Goal: Task Accomplishment & Management: Use online tool/utility

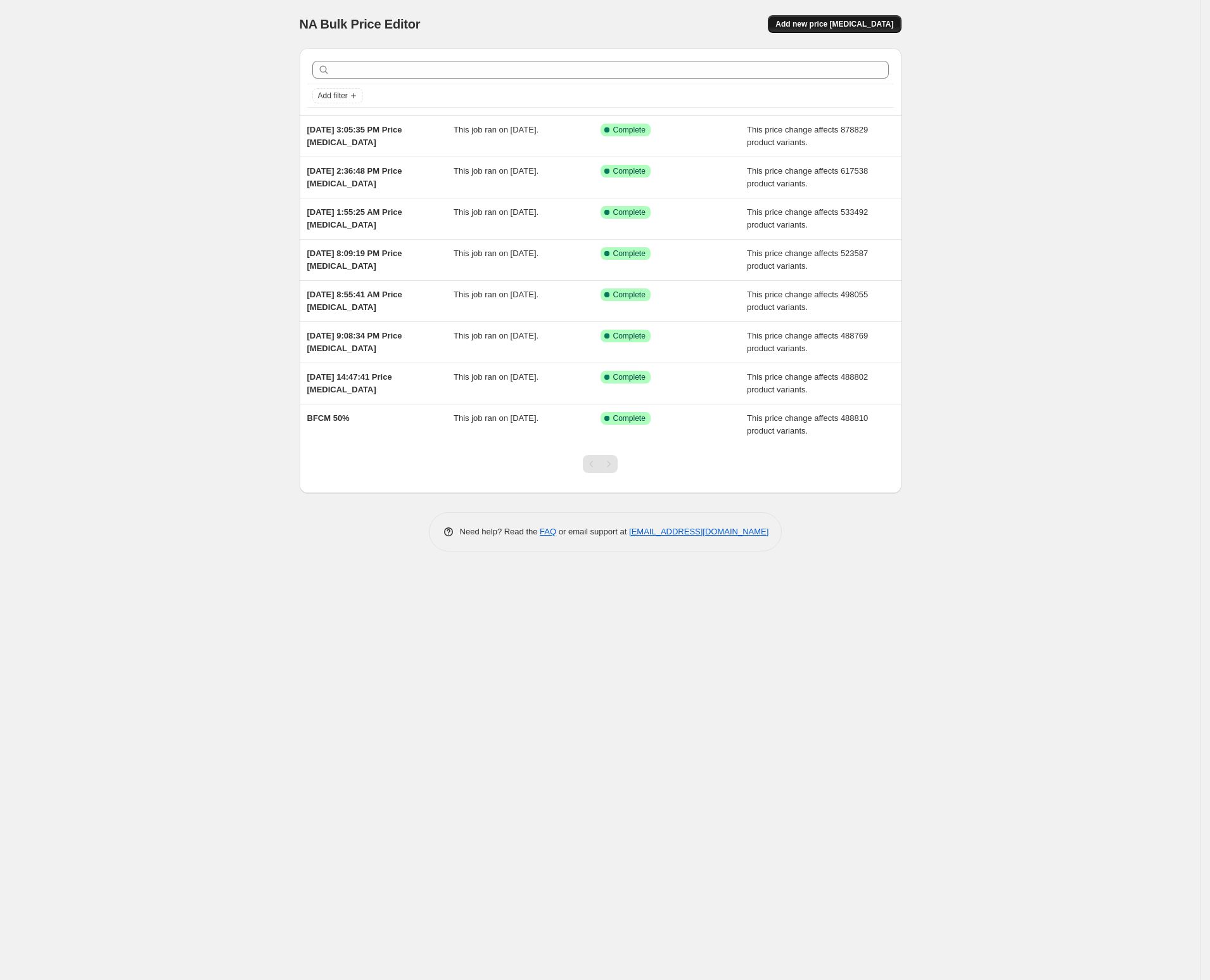
click at [859, 24] on span "Add new price change job" at bounding box center [834, 23] width 118 height 10
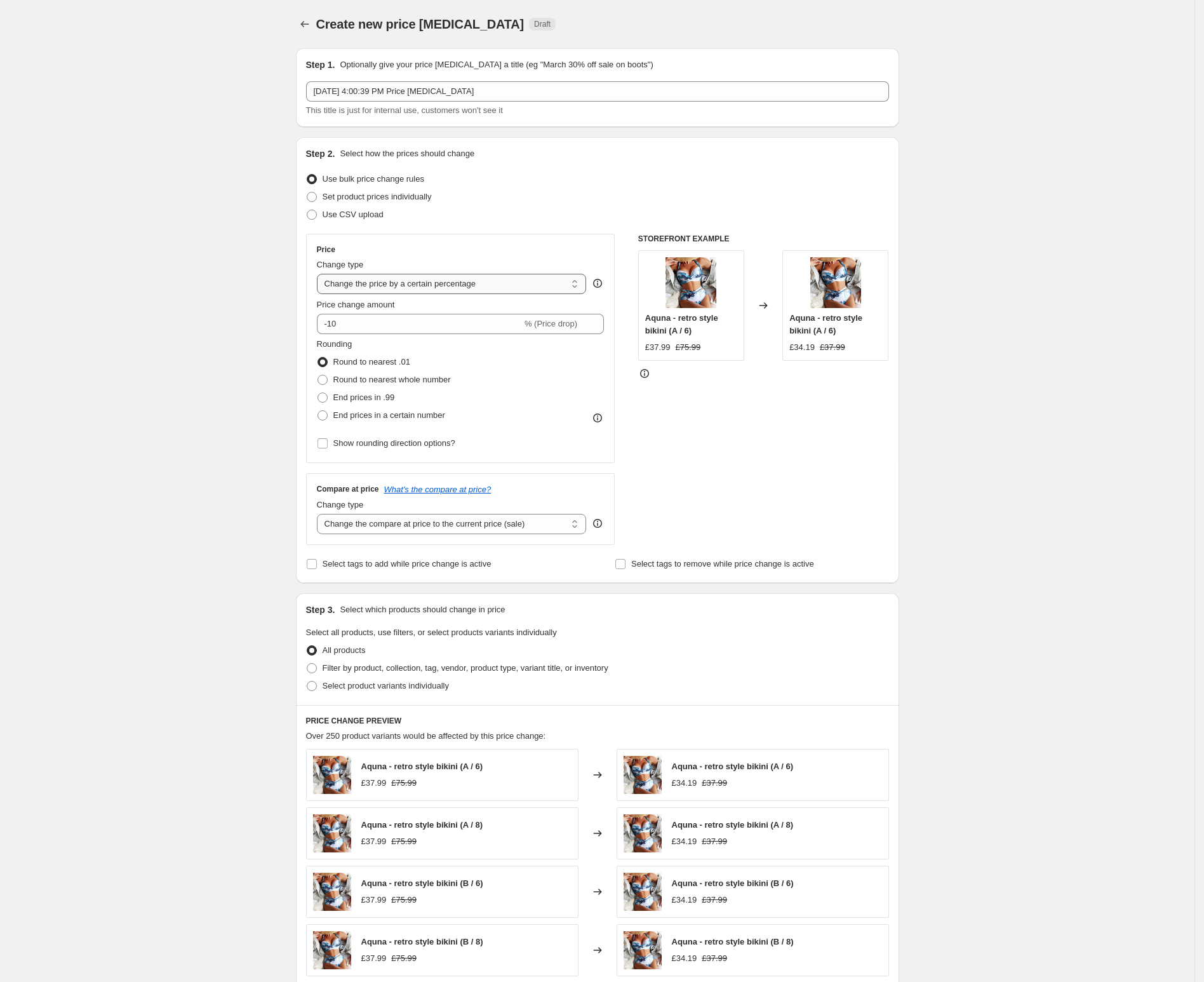
click at [468, 275] on select "Change the price to a certain amount Change the price by a certain amount Chang…" at bounding box center [452, 284] width 270 height 20
select select "no_change"
click at [321, 275] on select "Change the price to a certain amount Change the price by a certain amount Chang…" at bounding box center [452, 284] width 270 height 20
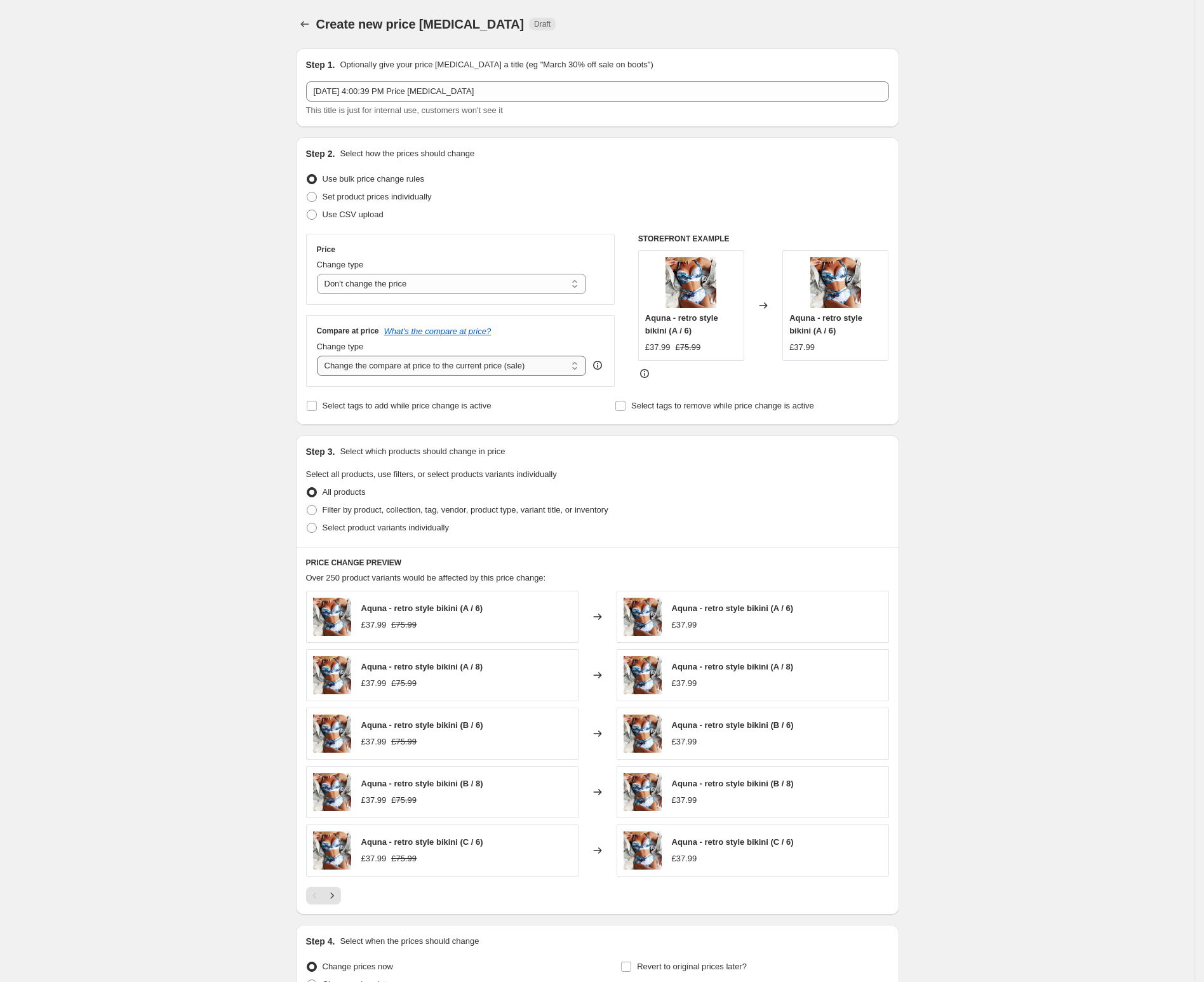
click at [440, 362] on select "Change the compare at price to the current price (sale) Change the compare at p…" at bounding box center [452, 366] width 270 height 20
select select "pp"
click at [321, 356] on select "Change the compare at price to the current price (sale) Change the compare at p…" at bounding box center [452, 366] width 270 height 20
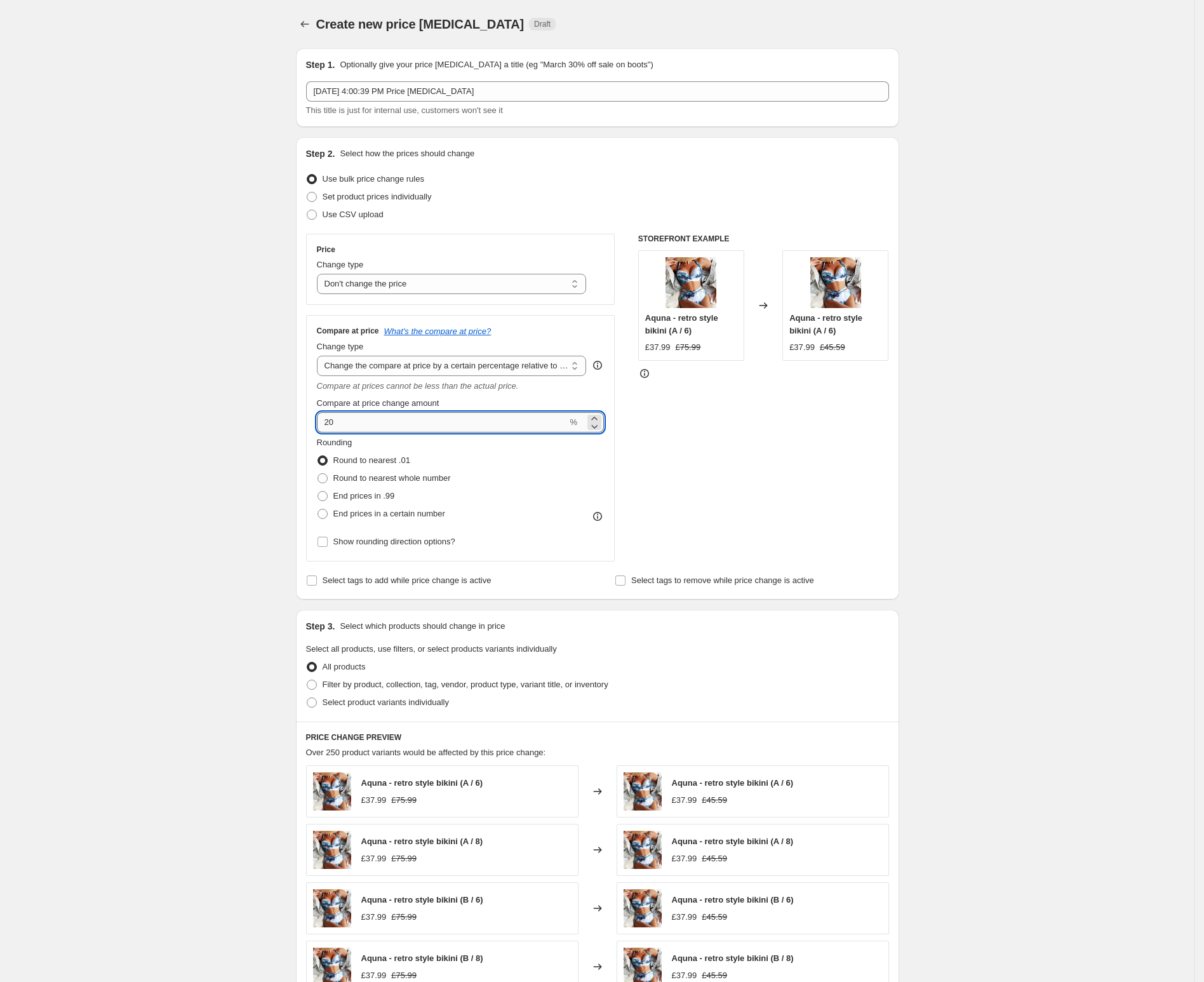
click at [420, 418] on input "20" at bounding box center [442, 422] width 251 height 20
type input "100"
click at [172, 599] on div "Create new price change job. This page is ready Create new price change job Dra…" at bounding box center [597, 643] width 1195 height 1286
click at [518, 686] on span "Filter by product, collection, tag, vendor, product type, variant title, or inv…" at bounding box center [465, 684] width 286 height 9
click at [307, 680] on input "Filter by product, collection, tag, vendor, product type, variant title, or inv…" at bounding box center [307, 679] width 1 height 1
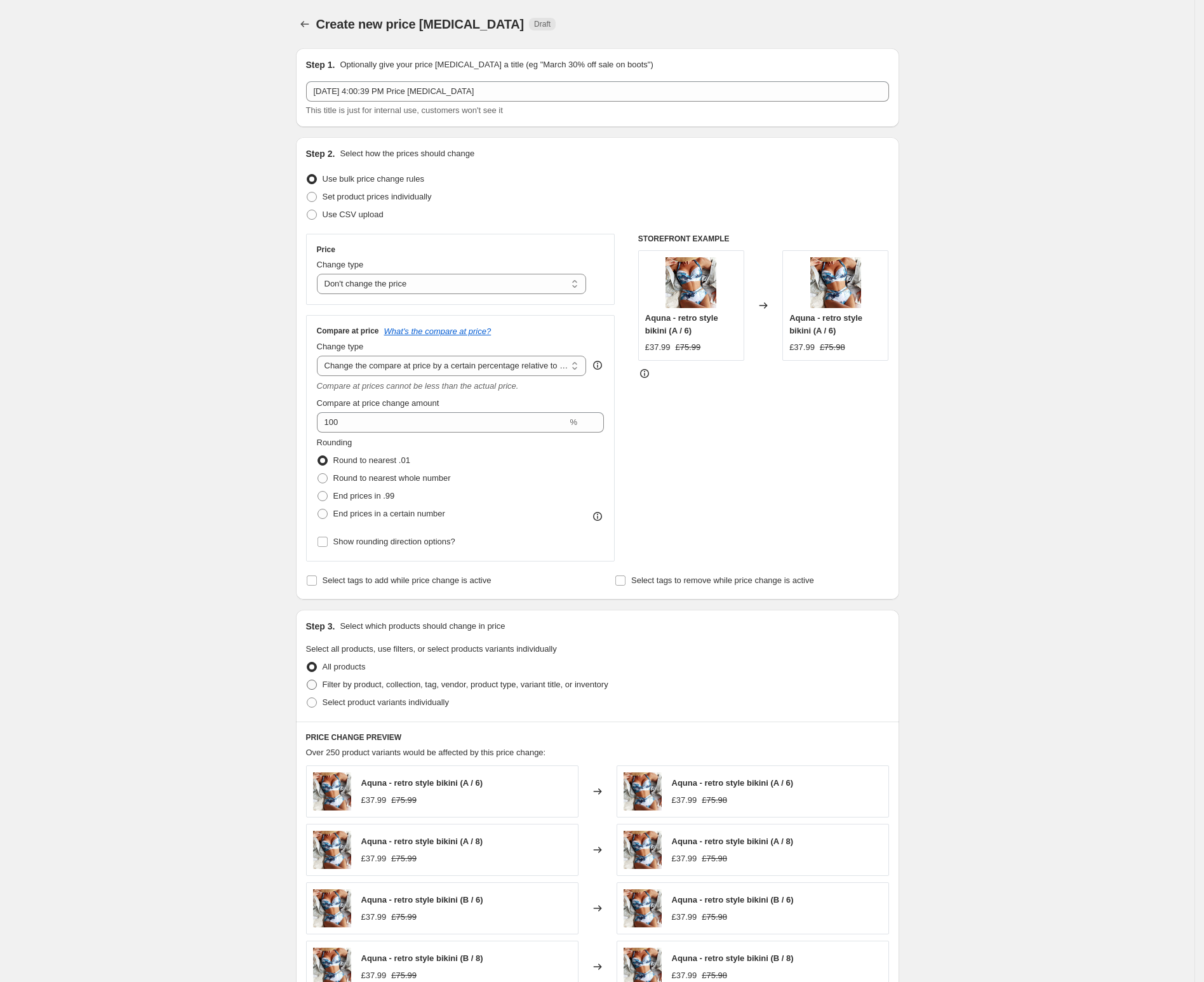
radio input "true"
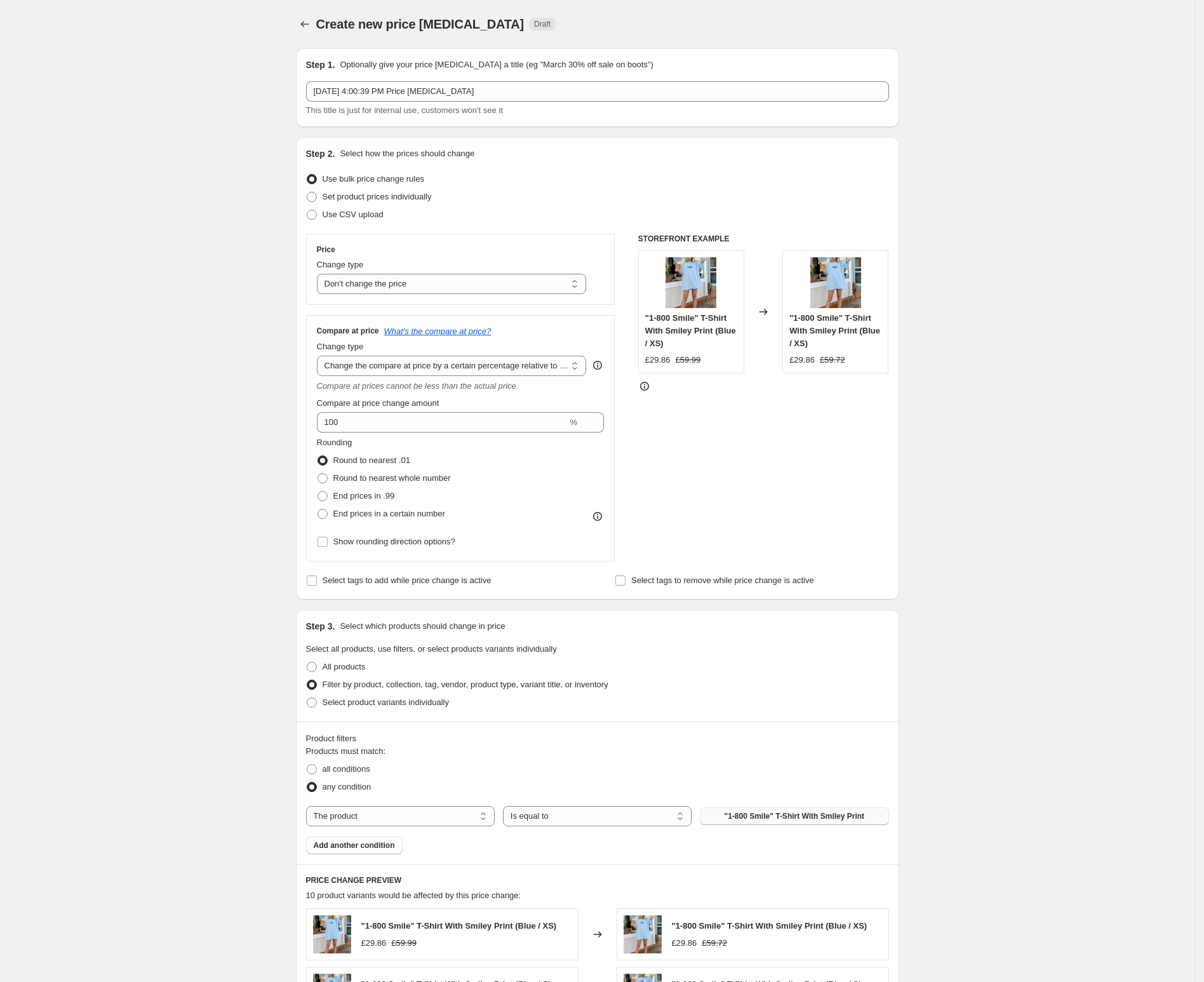
click at [798, 819] on span ""1-800 Smile" T-Shirt With Smiley Print" at bounding box center [794, 816] width 140 height 10
click at [450, 815] on select "The product The product's collection The product's tag The product's vendor The…" at bounding box center [400, 816] width 188 height 20
select select "tag"
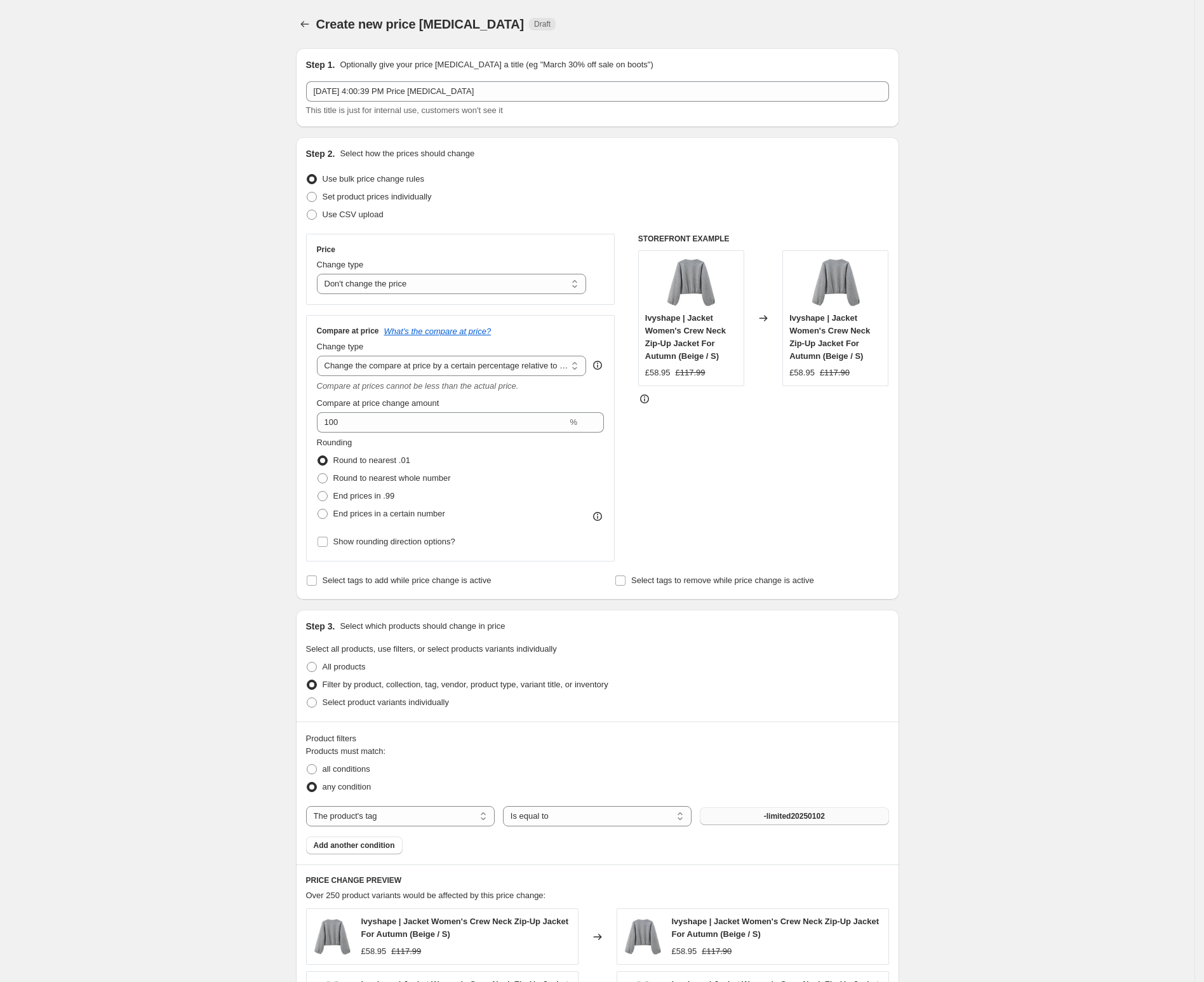
click at [805, 824] on button "-limited20250102" at bounding box center [794, 816] width 188 height 18
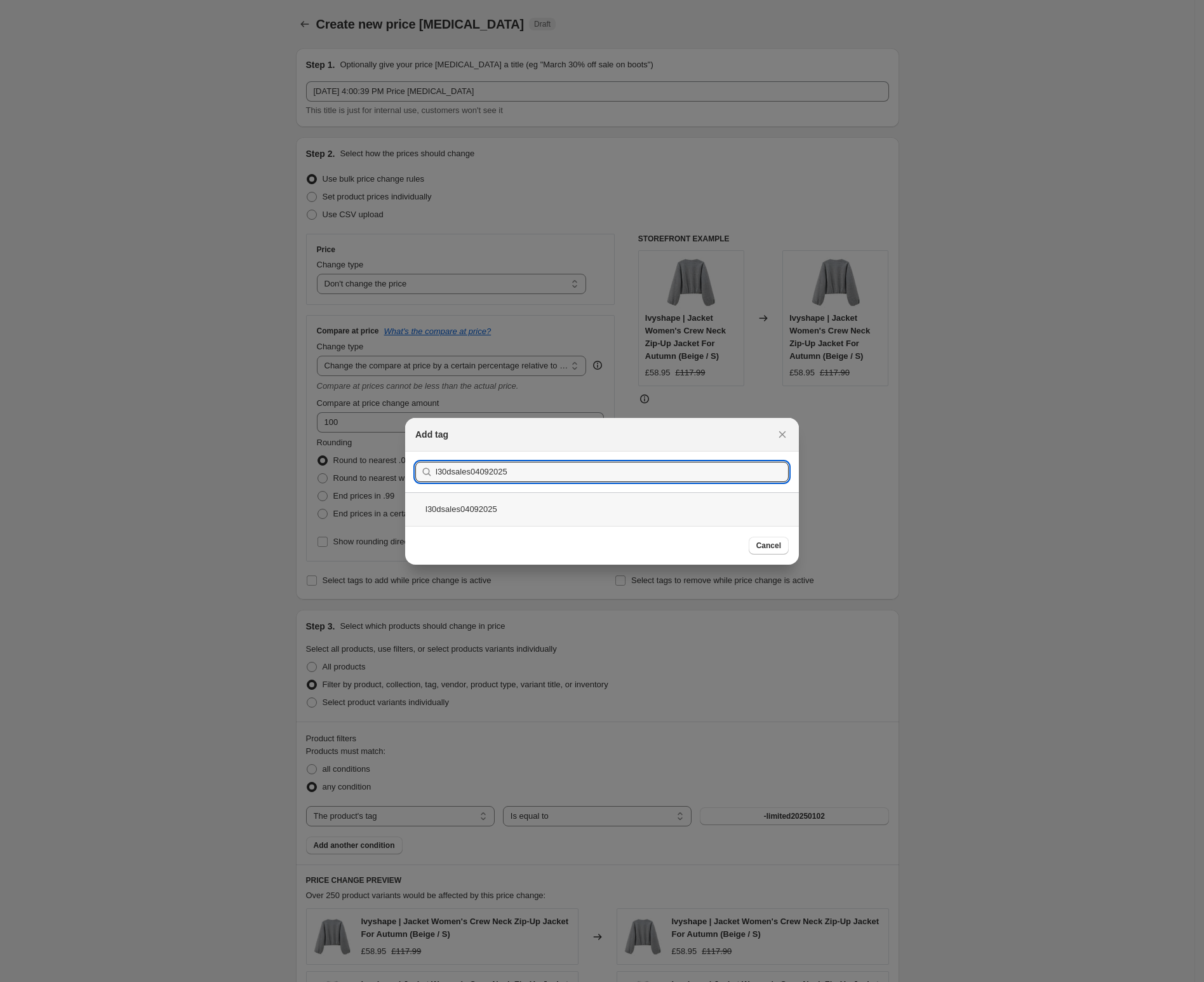
type input "l30dsales04092025"
click at [606, 504] on div "l30dsales04092025" at bounding box center [602, 508] width 394 height 34
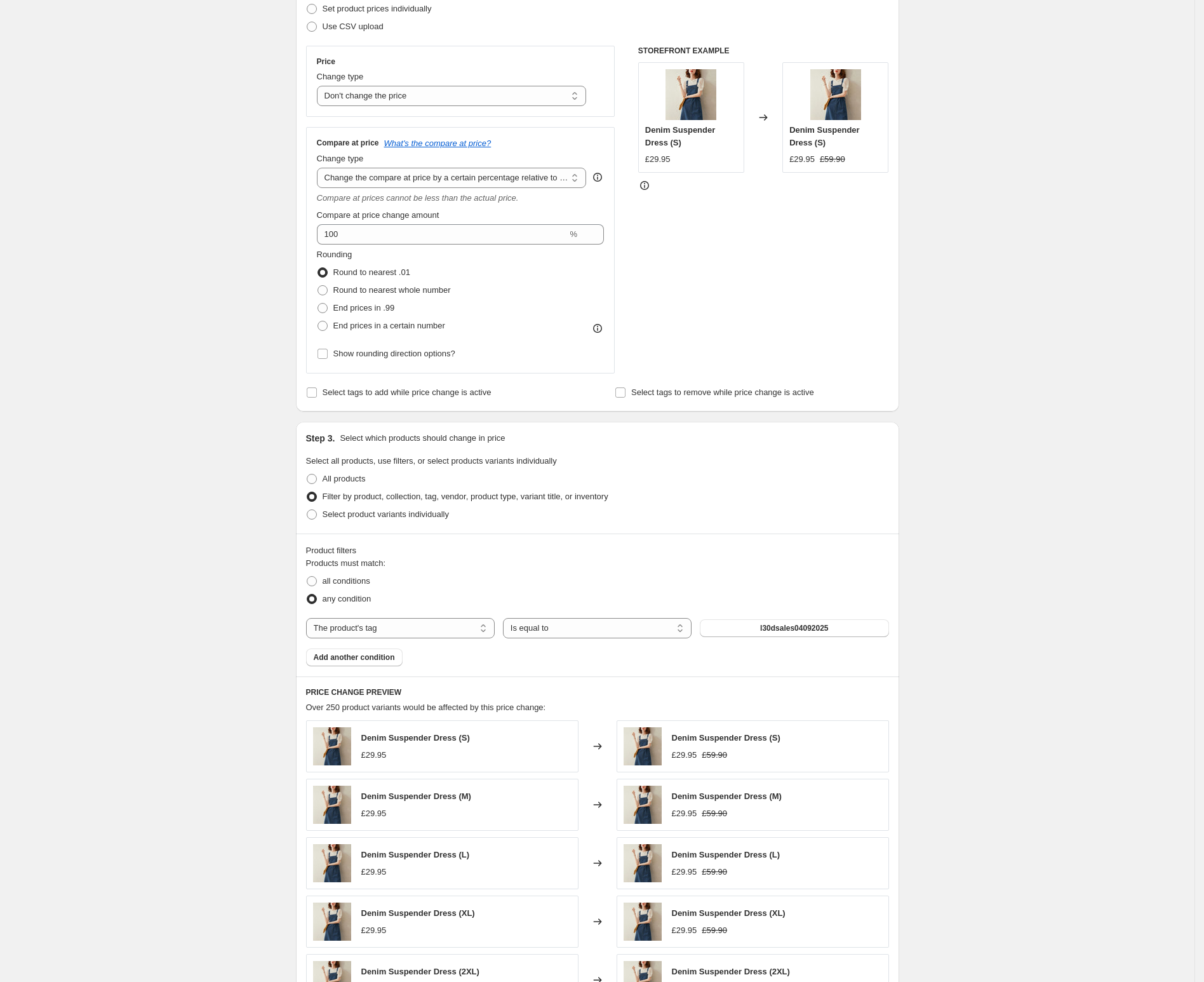
scroll to position [452, 0]
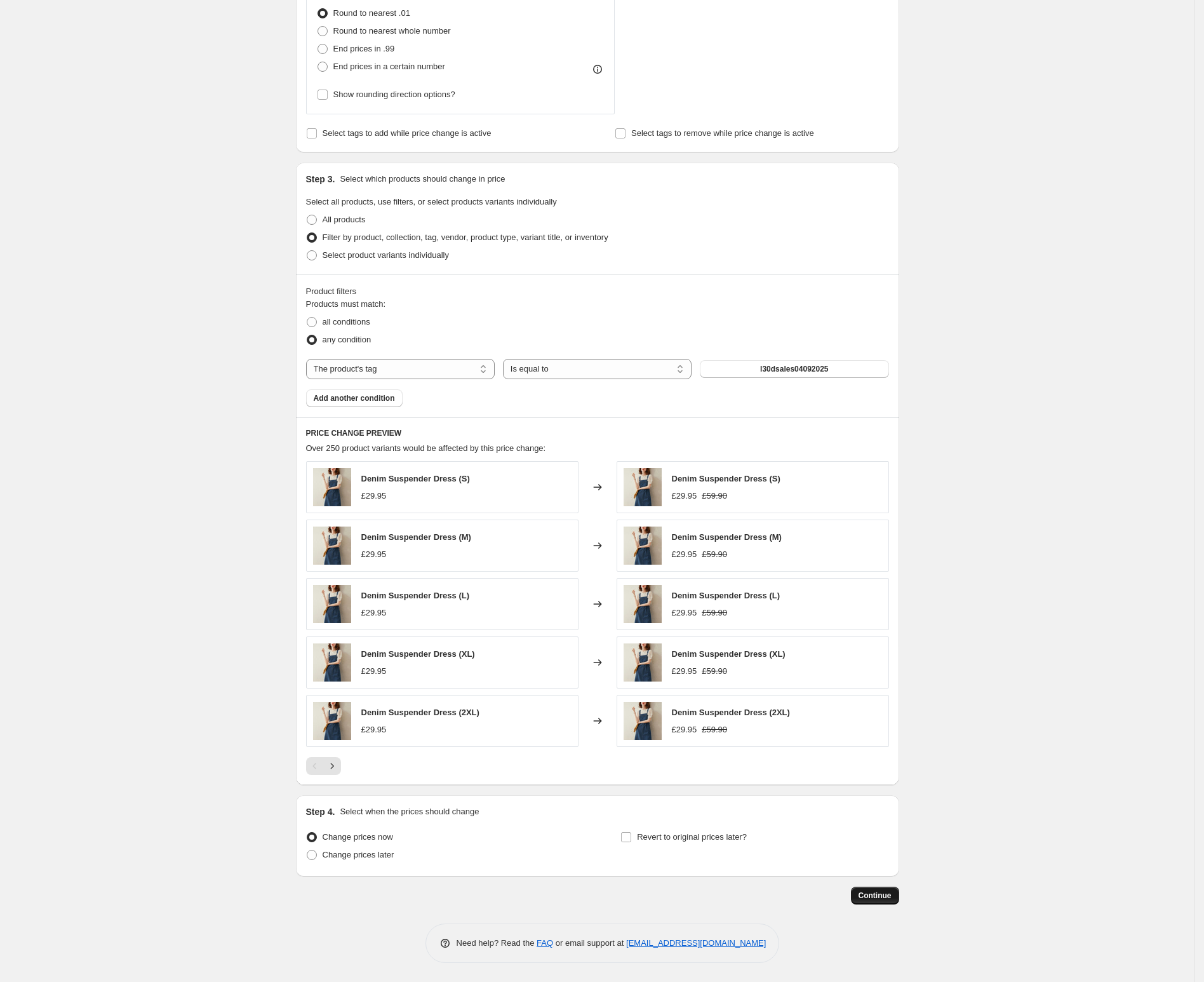
click at [882, 900] on button "Continue" at bounding box center [875, 895] width 49 height 18
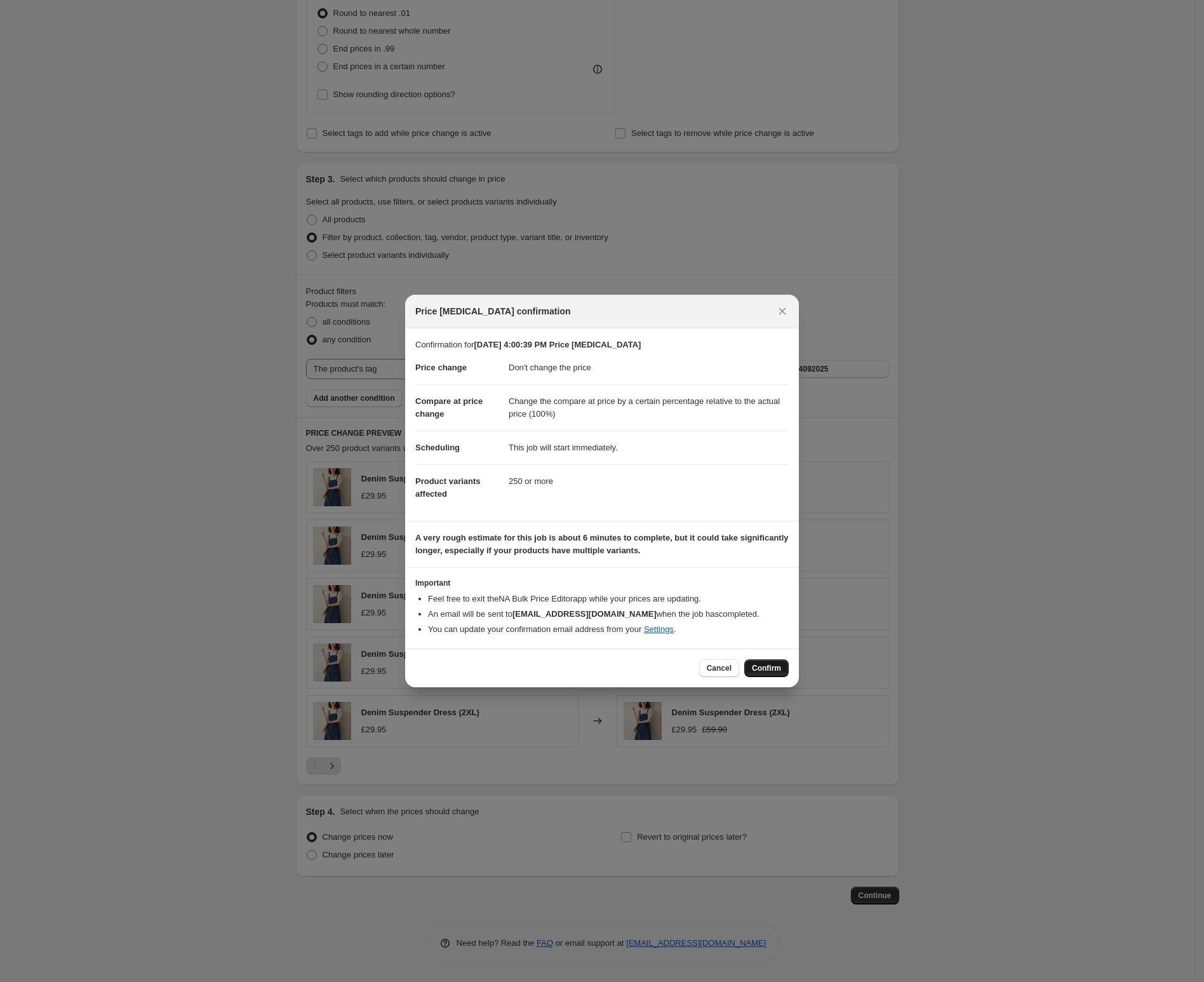
click at [771, 674] on button "Confirm" at bounding box center [766, 667] width 45 height 18
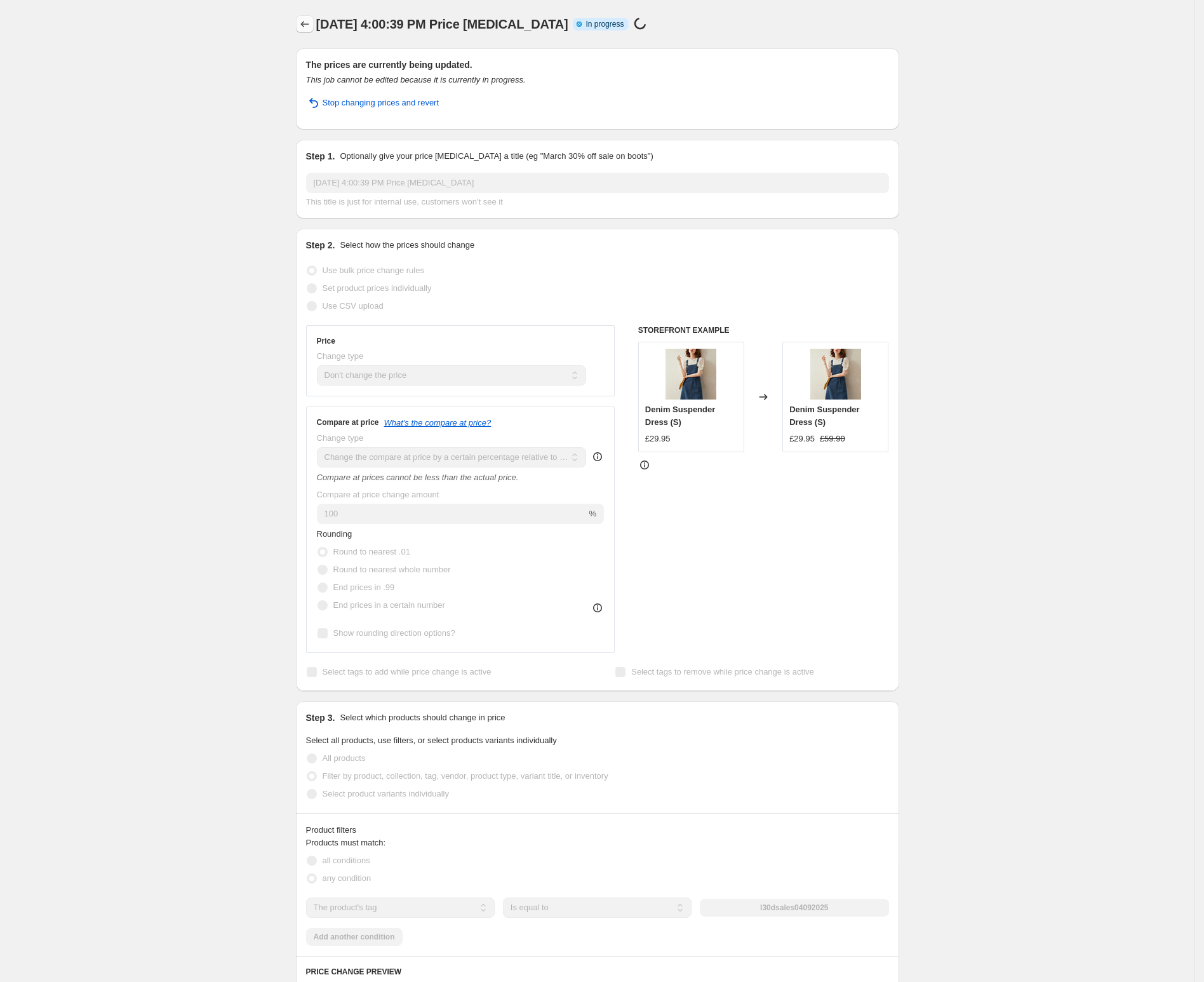
click at [309, 22] on icon "Price change jobs" at bounding box center [305, 24] width 13 height 13
